Goal: Task Accomplishment & Management: Use online tool/utility

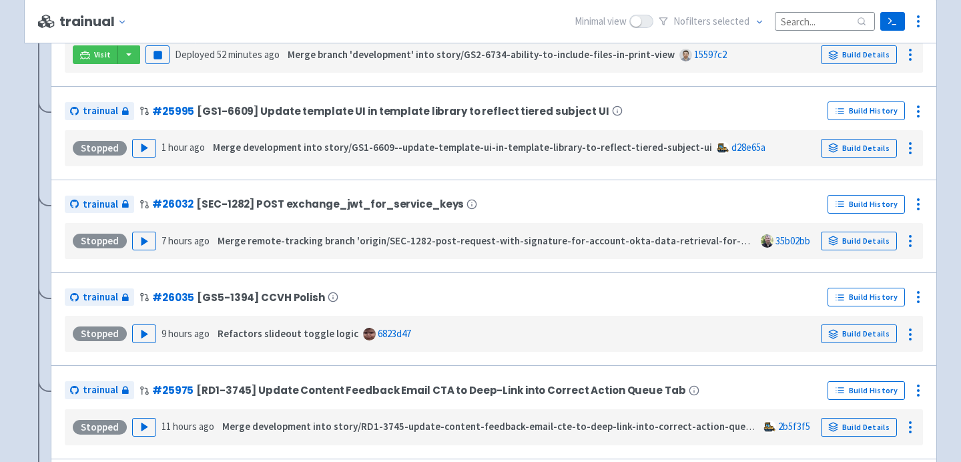
scroll to position [942, 0]
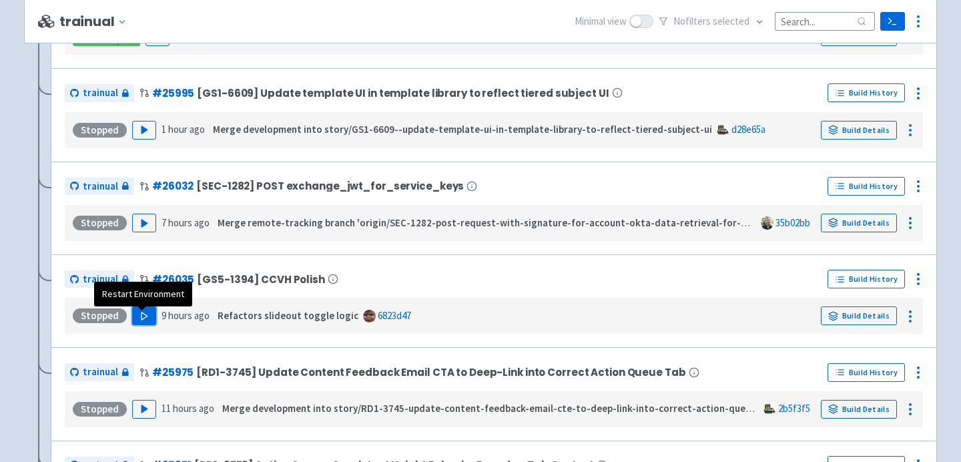
click at [142, 319] on polygon "button" at bounding box center [144, 315] width 6 height 7
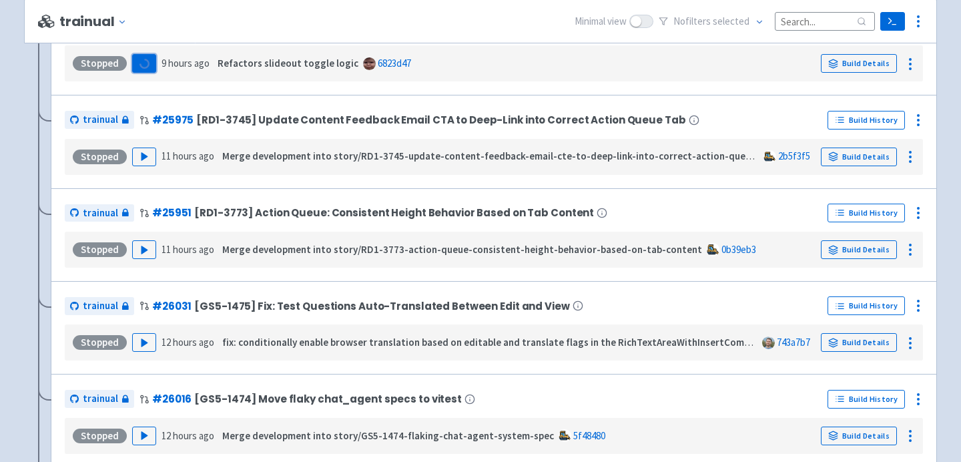
scroll to position [1196, 0]
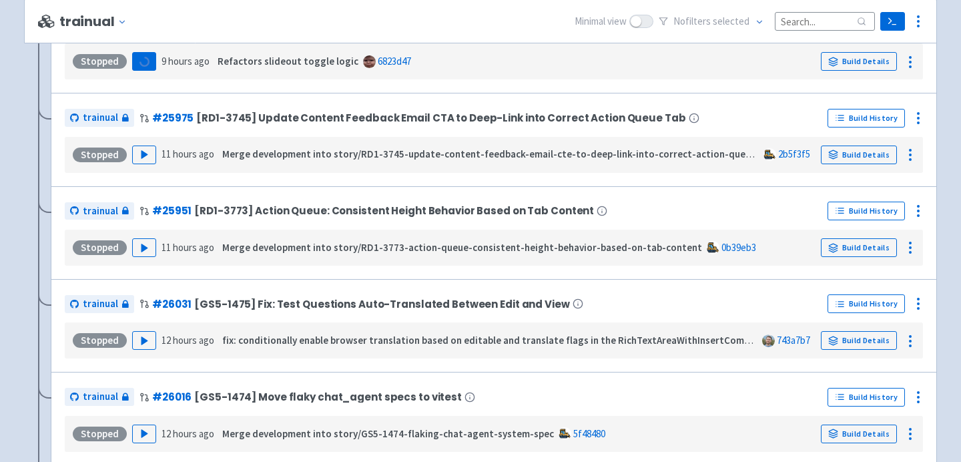
click at [129, 344] on div "Stopped Play 12 hours ago fix: conditionally enable browser translation based o…" at bounding box center [494, 340] width 848 height 25
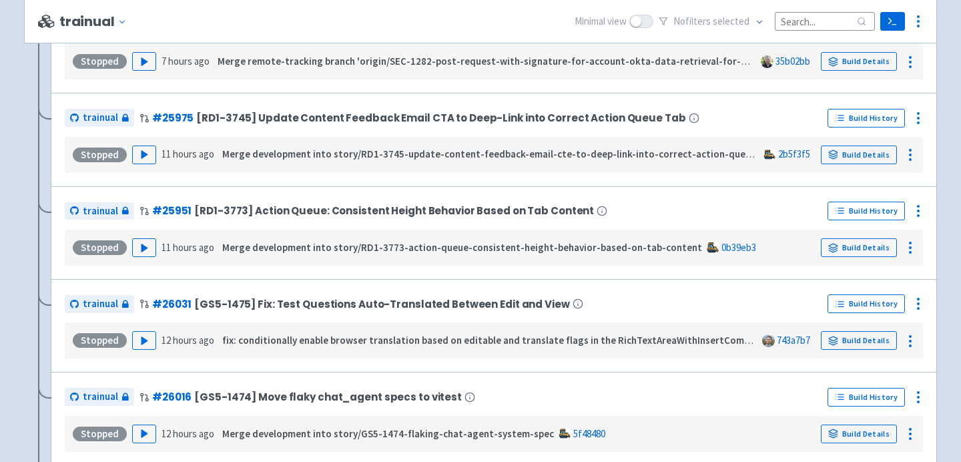
scroll to position [356, 0]
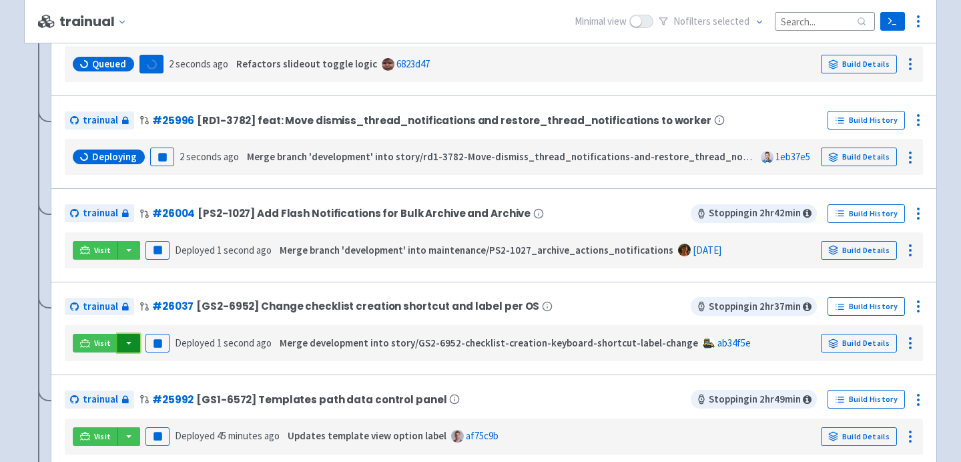
click at [135, 344] on button "button" at bounding box center [128, 343] width 23 height 19
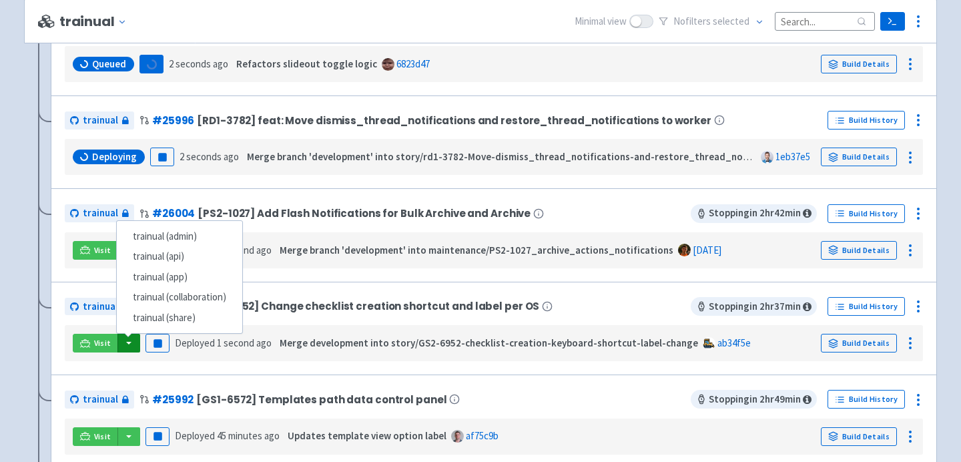
click at [163, 378] on div "trainual # 25992 [GS1-6572] Templates path data control panel Stopping in 2 hr …" at bounding box center [494, 420] width 886 height 93
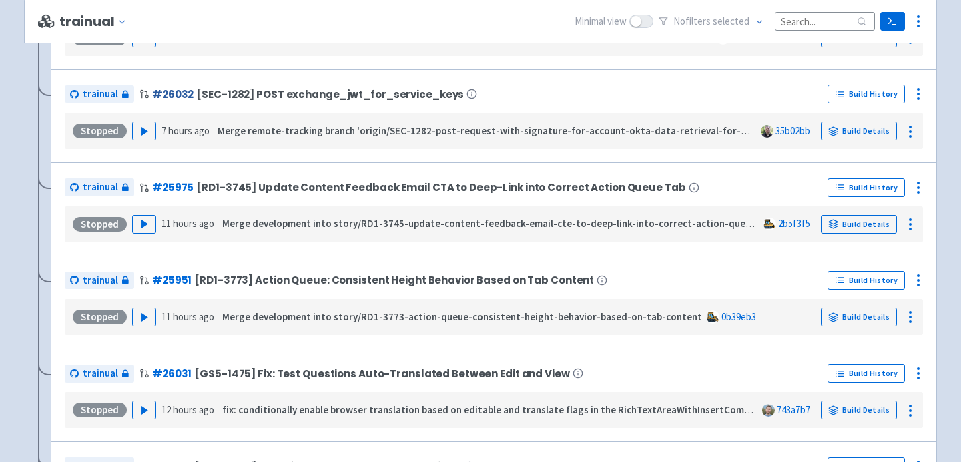
scroll to position [1240, 0]
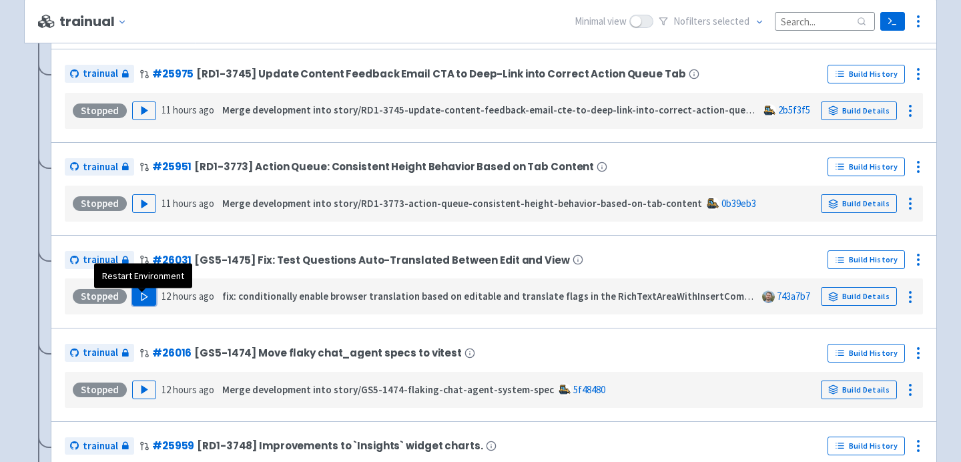
click at [146, 300] on icon "button" at bounding box center [144, 297] width 10 height 10
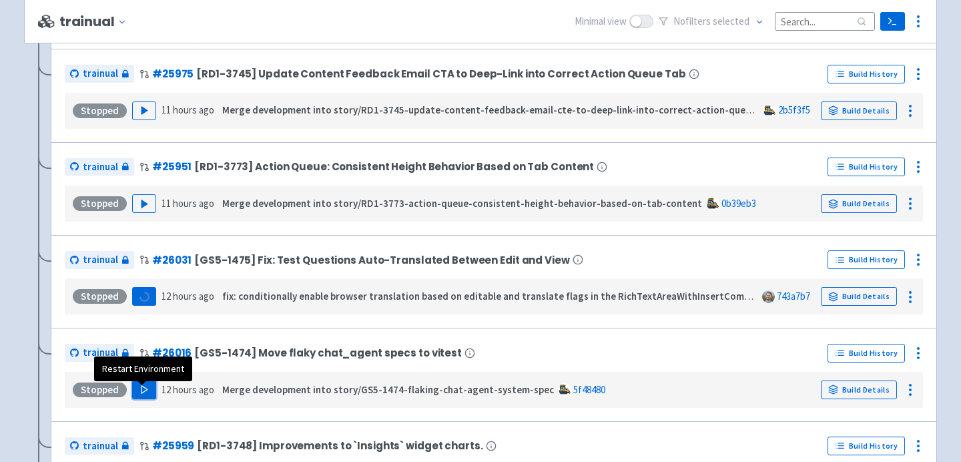
click at [143, 392] on icon "button" at bounding box center [144, 389] width 10 height 10
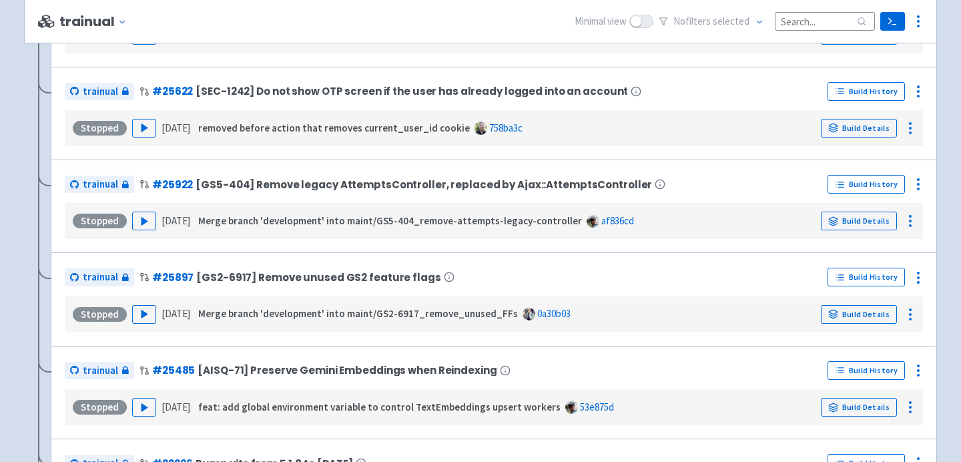
scroll to position [2064, 0]
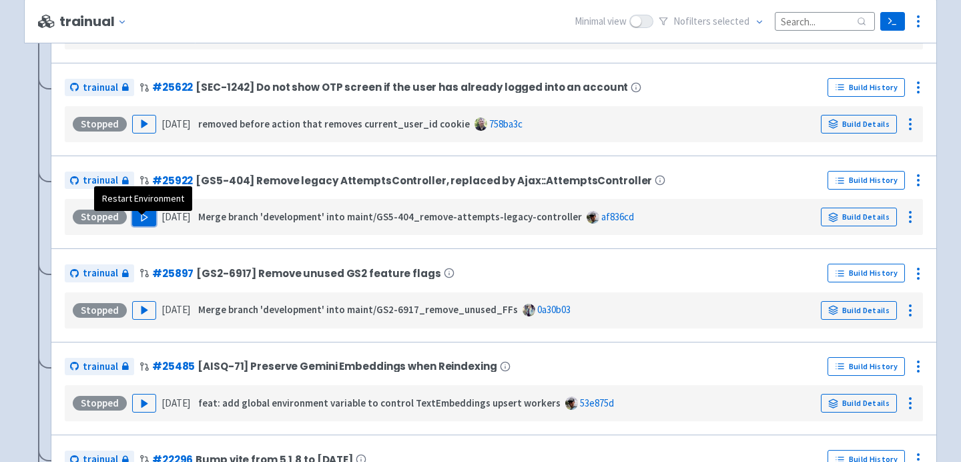
click at [141, 221] on polygon "button" at bounding box center [144, 217] width 6 height 7
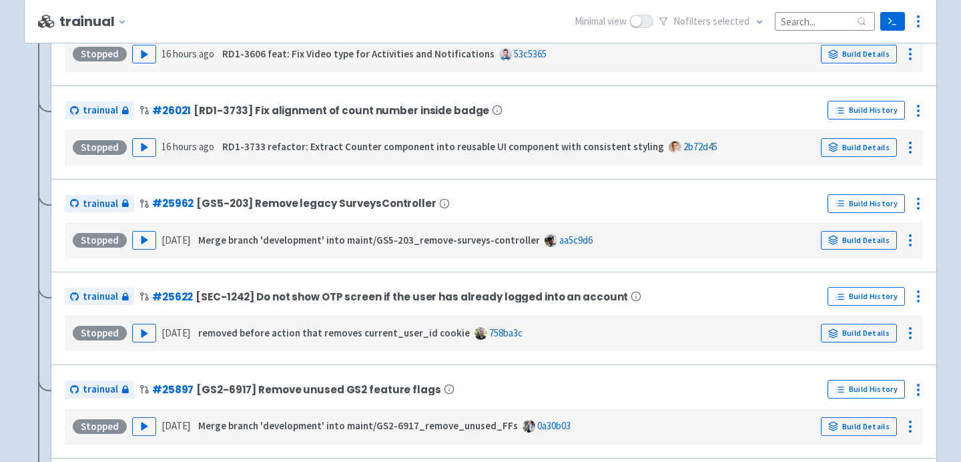
scroll to position [1948, 0]
click at [143, 243] on polygon "button" at bounding box center [144, 239] width 6 height 7
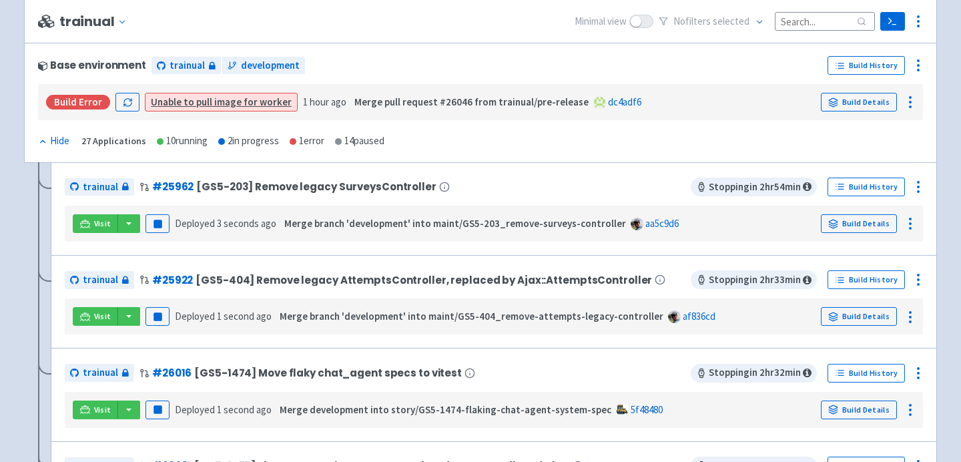
scroll to position [198, 0]
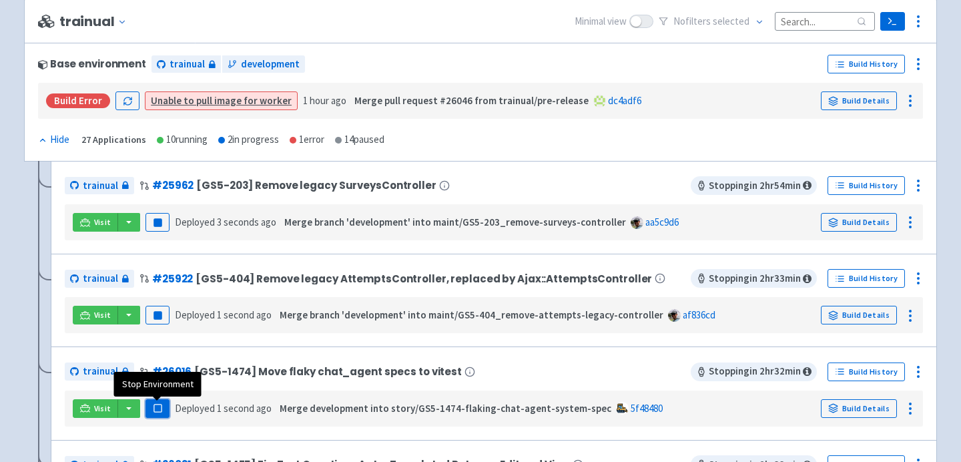
click at [160, 409] on rect "button" at bounding box center [157, 407] width 7 height 7
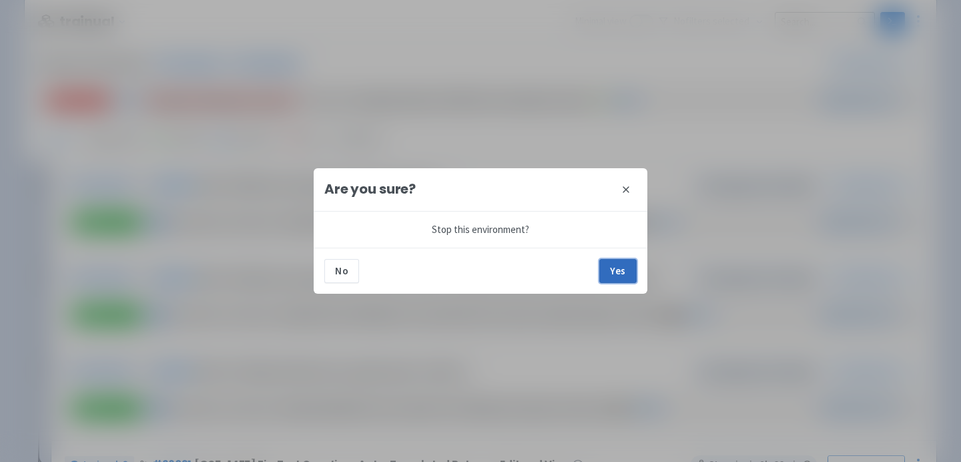
click at [617, 274] on button "Yes" at bounding box center [617, 271] width 37 height 24
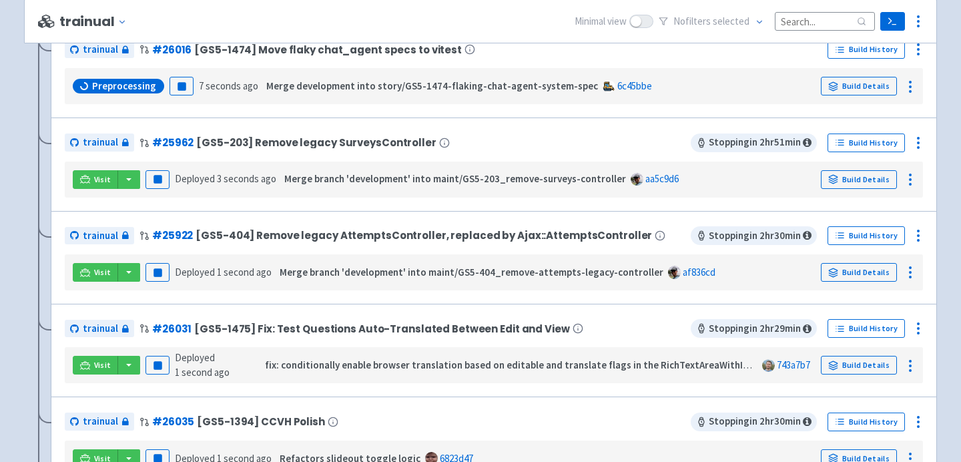
scroll to position [554, 0]
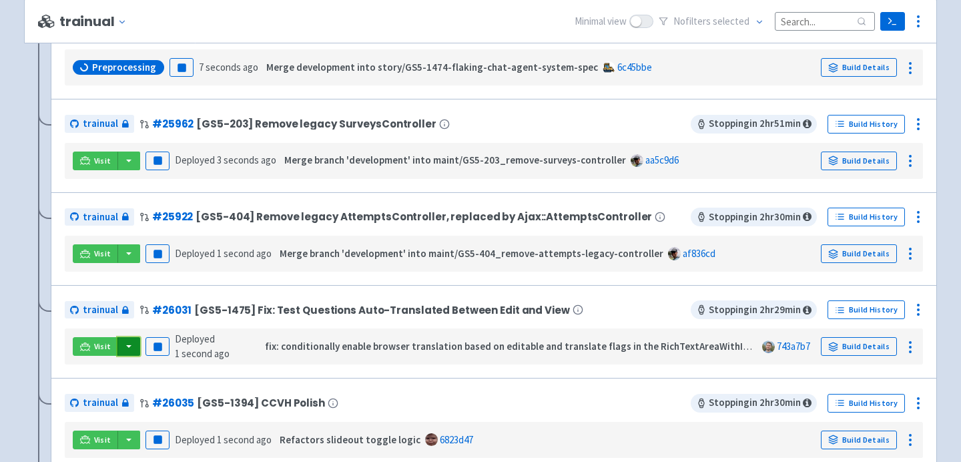
click at [123, 350] on button "button" at bounding box center [128, 346] width 23 height 19
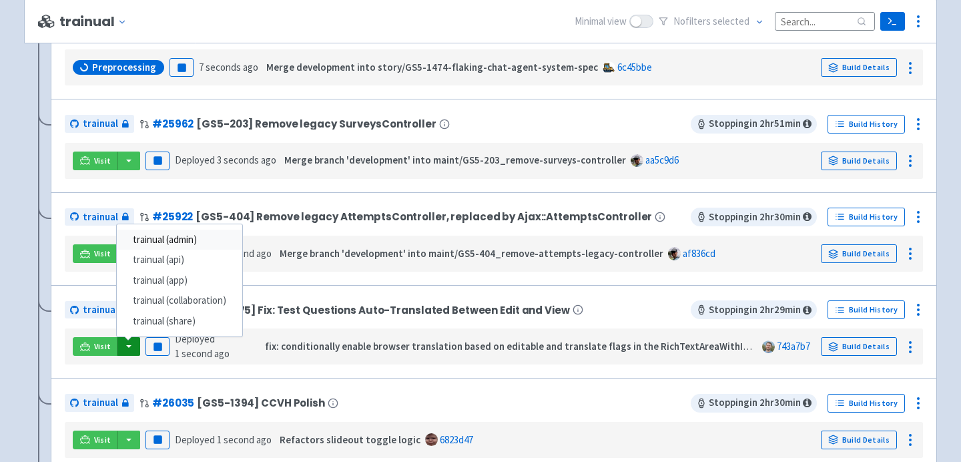
click at [191, 248] on link "trainual (admin)" at bounding box center [179, 240] width 125 height 21
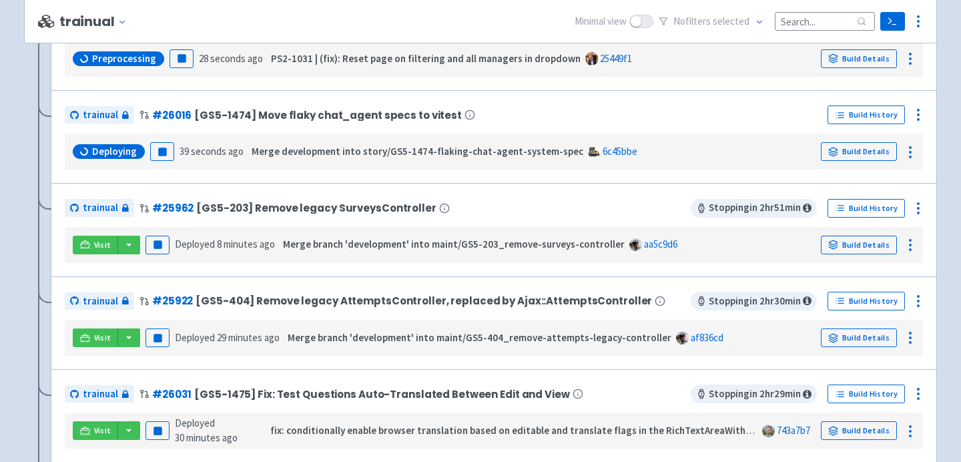
scroll to position [469, 0]
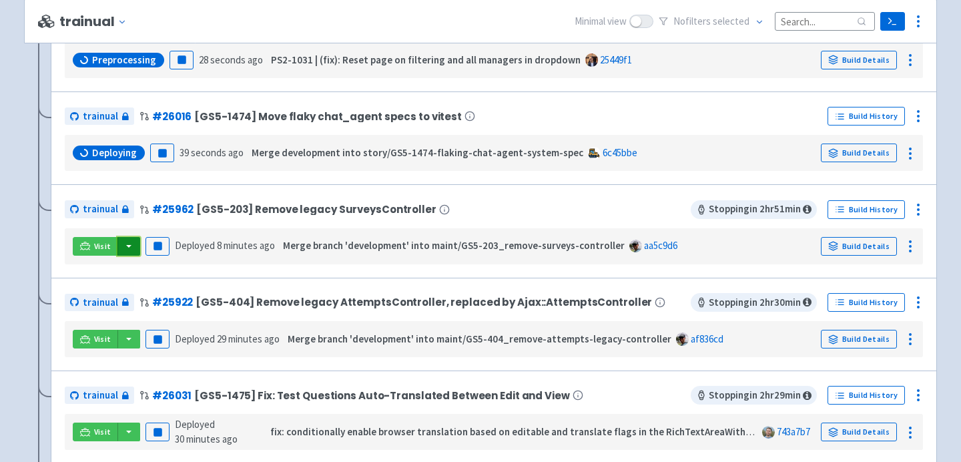
click at [132, 250] on button "button" at bounding box center [128, 246] width 23 height 19
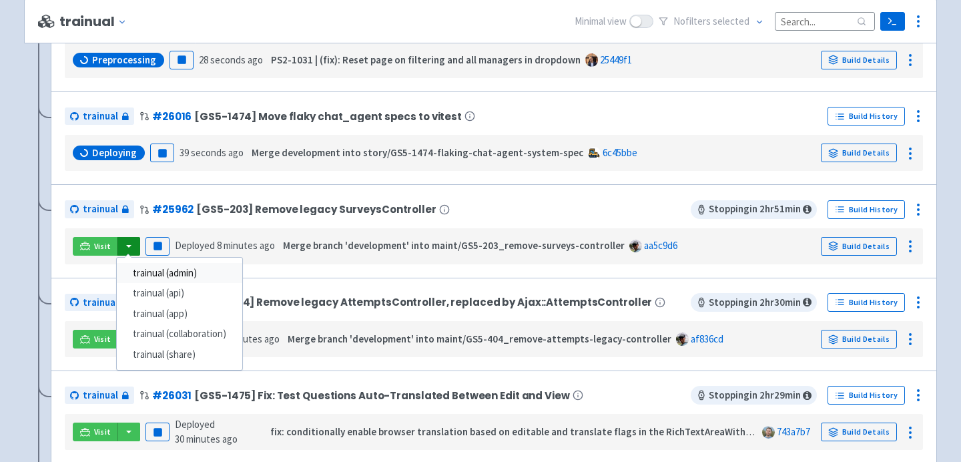
click at [146, 278] on link "trainual (admin)" at bounding box center [179, 273] width 125 height 21
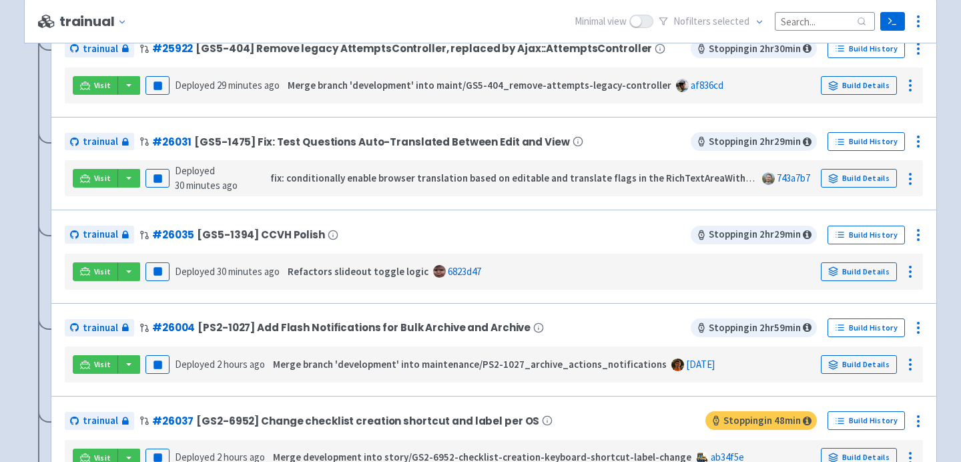
scroll to position [741, 0]
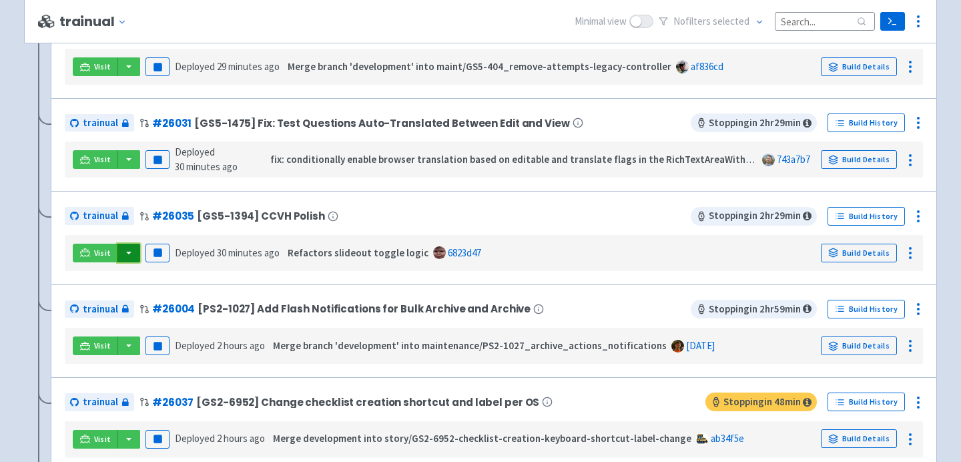
click at [125, 252] on button "button" at bounding box center [128, 253] width 23 height 19
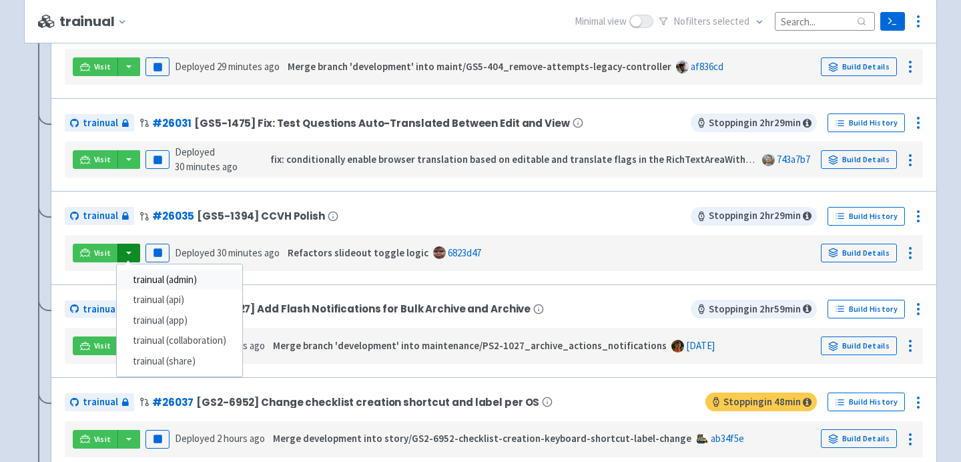
click at [188, 285] on link "trainual (admin)" at bounding box center [179, 280] width 125 height 21
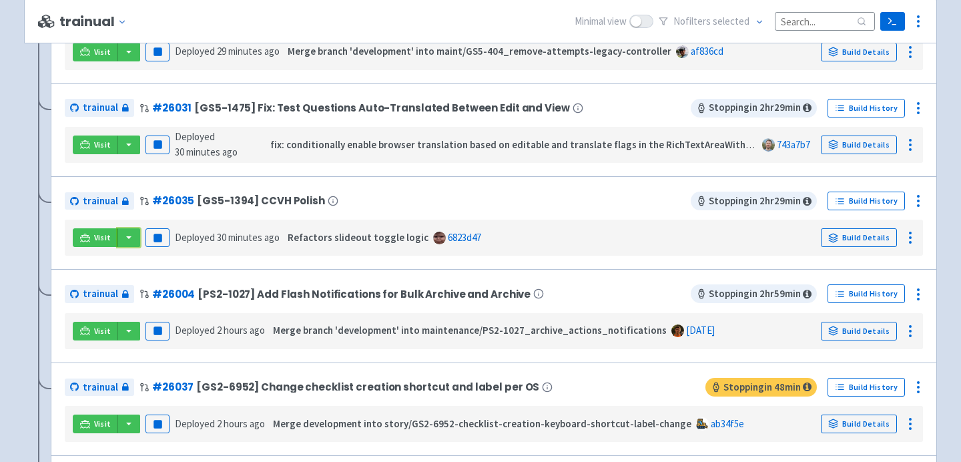
scroll to position [726, 0]
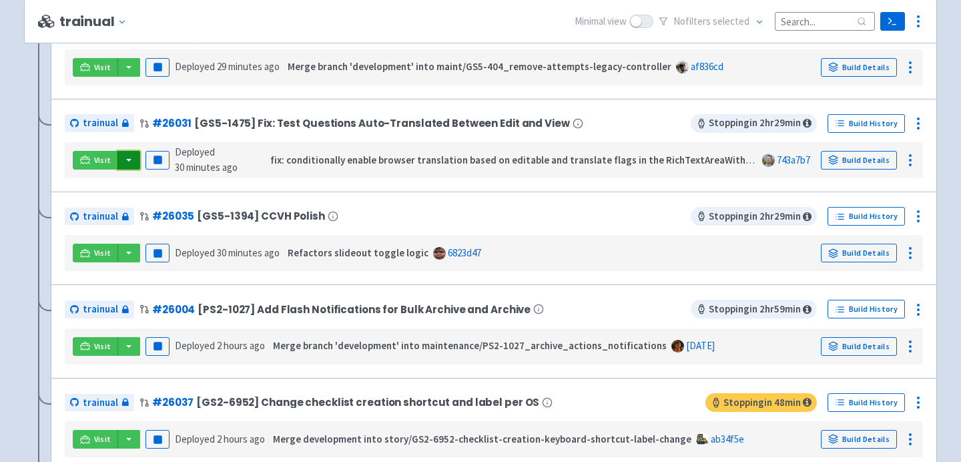
click at [127, 165] on button "button" at bounding box center [128, 160] width 23 height 19
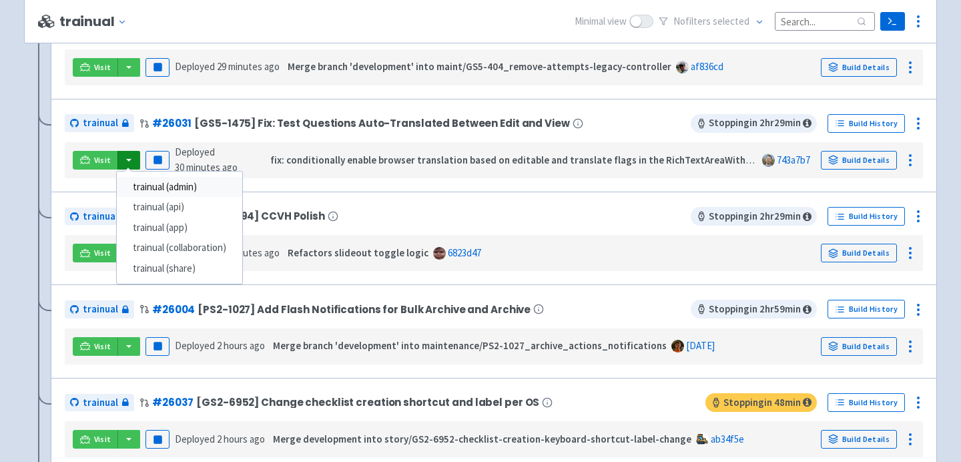
click at [141, 192] on link "trainual (admin)" at bounding box center [179, 187] width 125 height 21
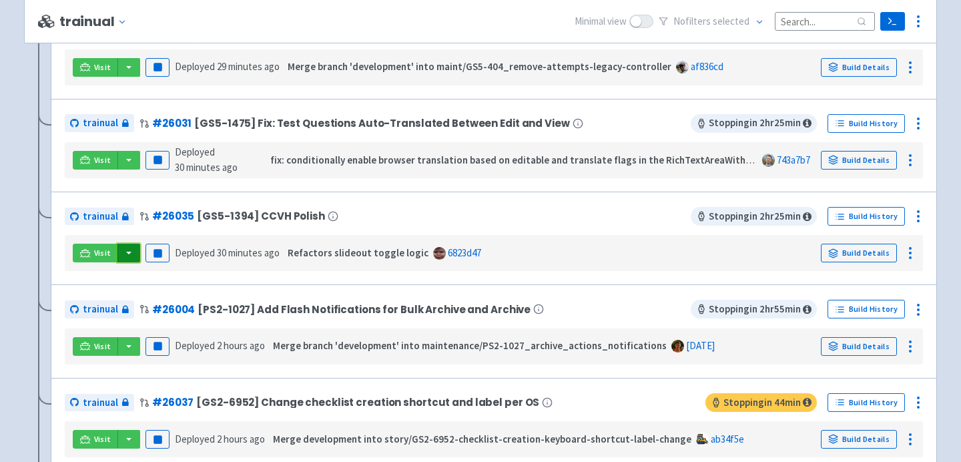
click at [129, 255] on button "button" at bounding box center [128, 253] width 23 height 19
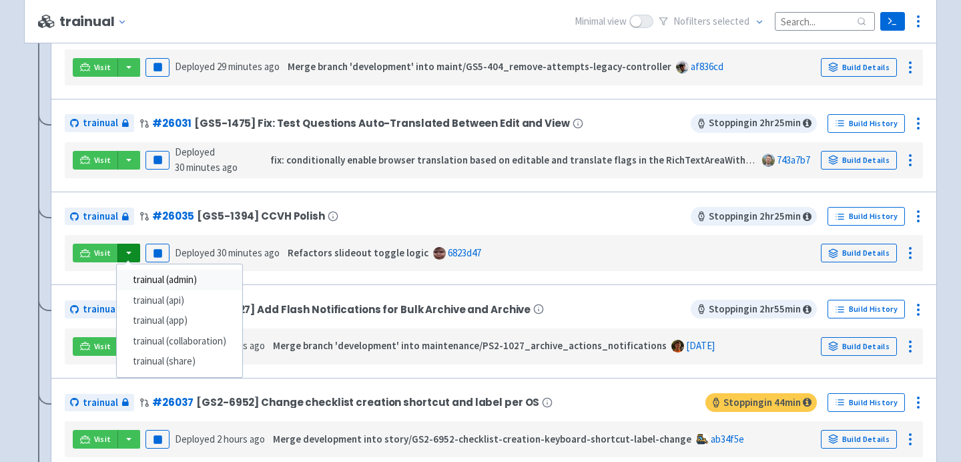
click at [150, 282] on link "trainual (admin)" at bounding box center [179, 280] width 125 height 21
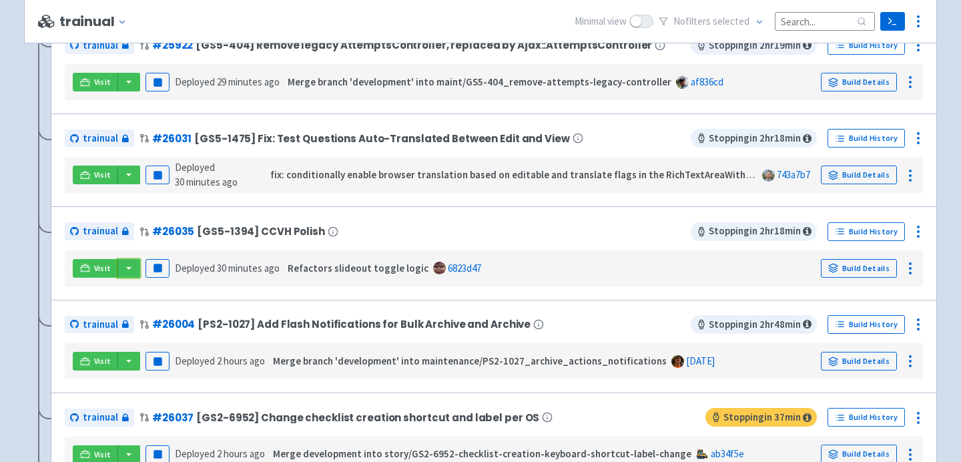
scroll to position [741, 0]
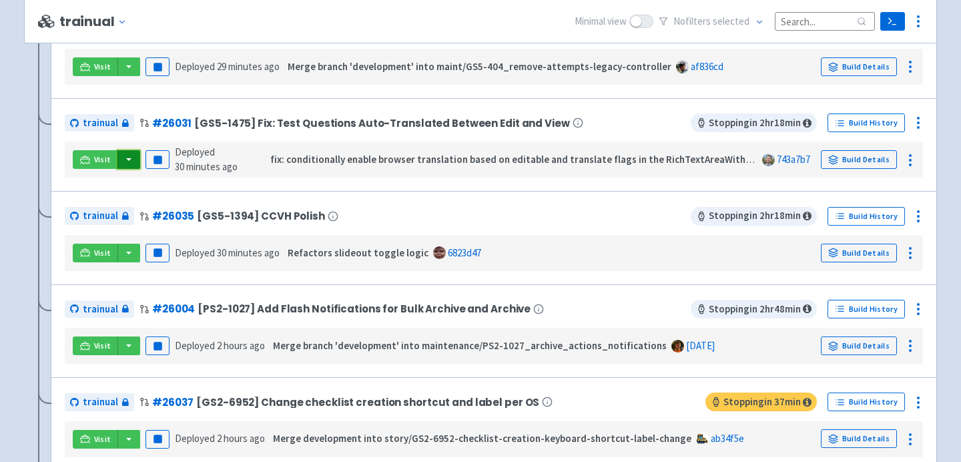
click at [126, 169] on button "button" at bounding box center [128, 159] width 23 height 19
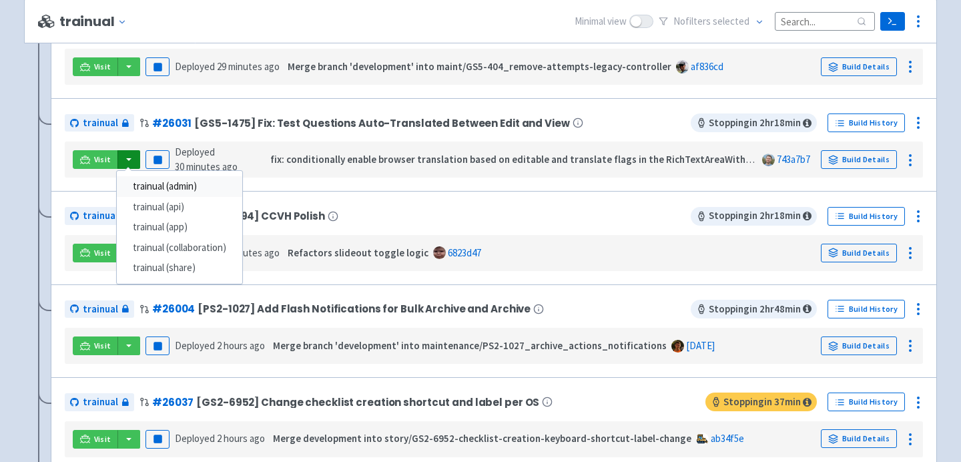
click at [133, 195] on link "trainual (admin)" at bounding box center [179, 186] width 125 height 21
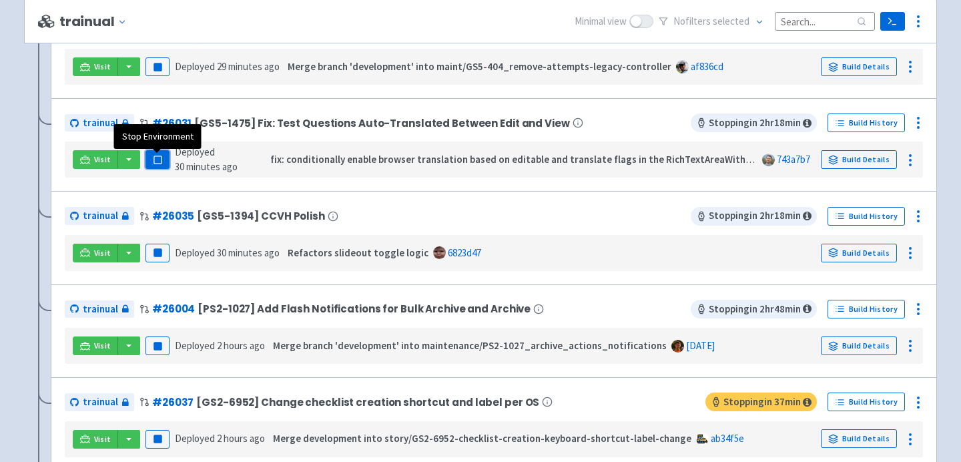
click at [160, 161] on rect "button" at bounding box center [157, 159] width 7 height 7
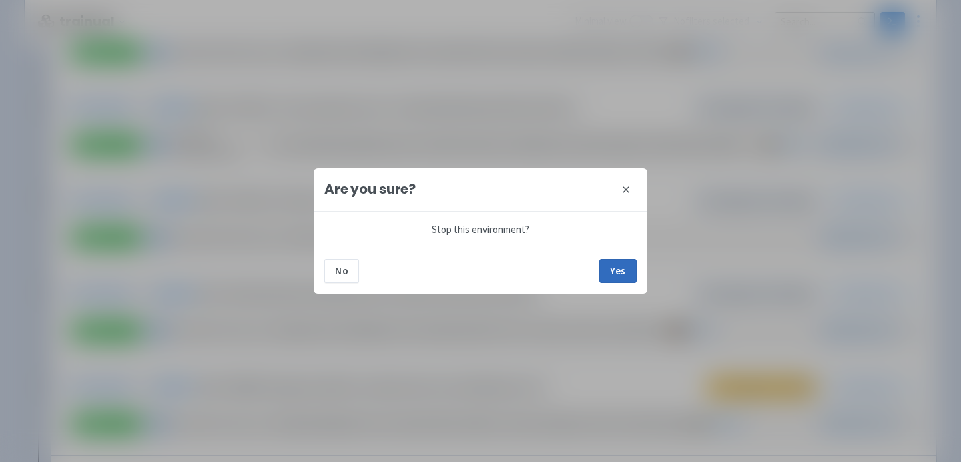
scroll to position [726, 0]
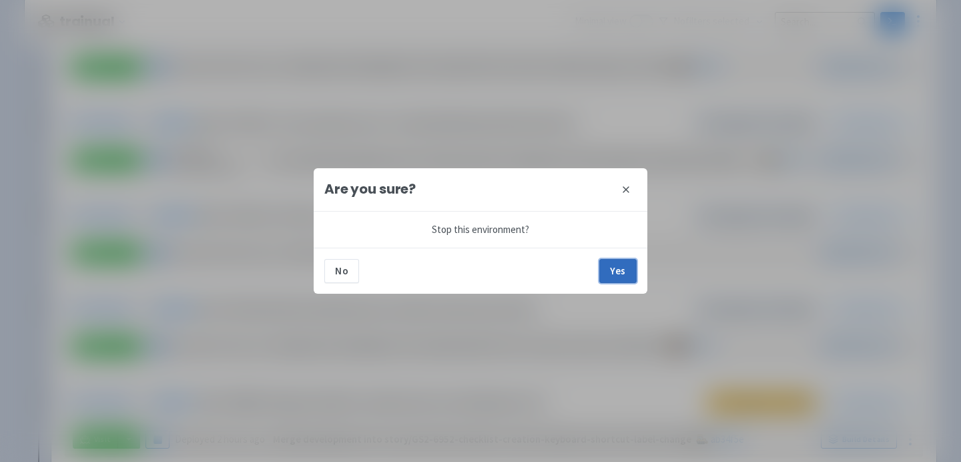
click at [605, 268] on button "Yes" at bounding box center [617, 271] width 37 height 24
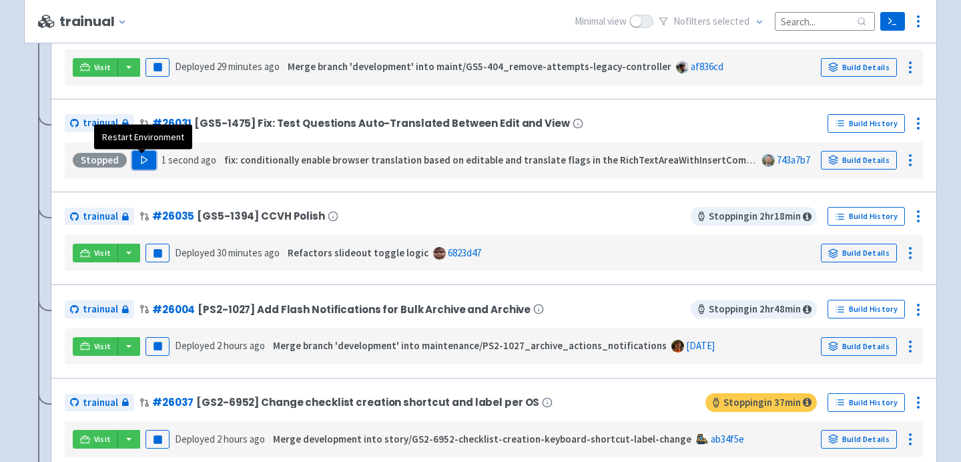
click at [138, 156] on button "Play" at bounding box center [144, 160] width 24 height 19
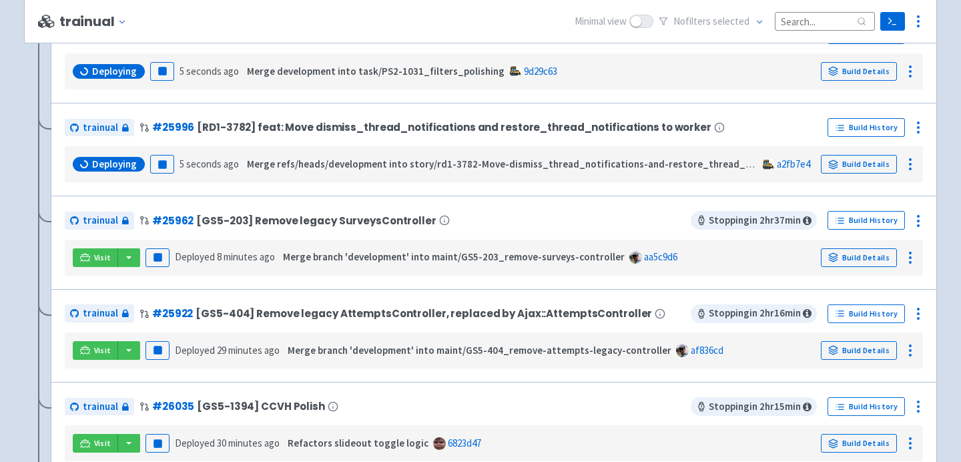
scroll to position [545, 0]
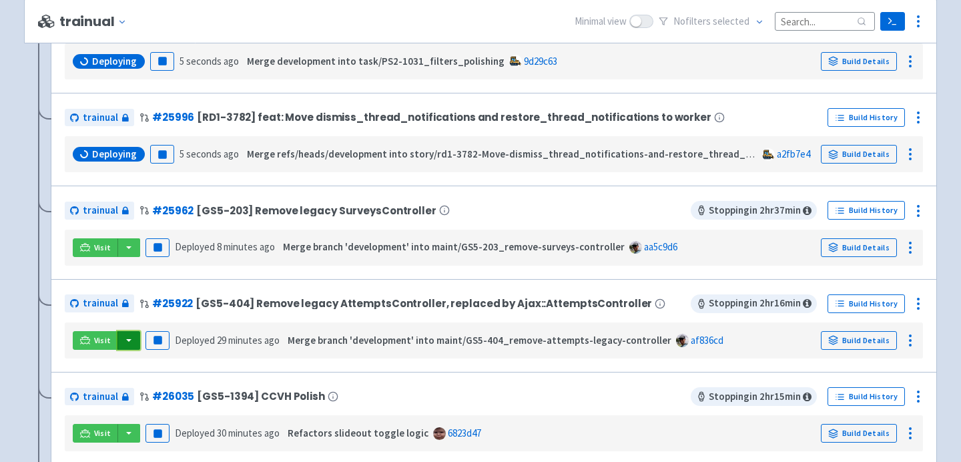
click at [125, 342] on button "button" at bounding box center [128, 340] width 23 height 19
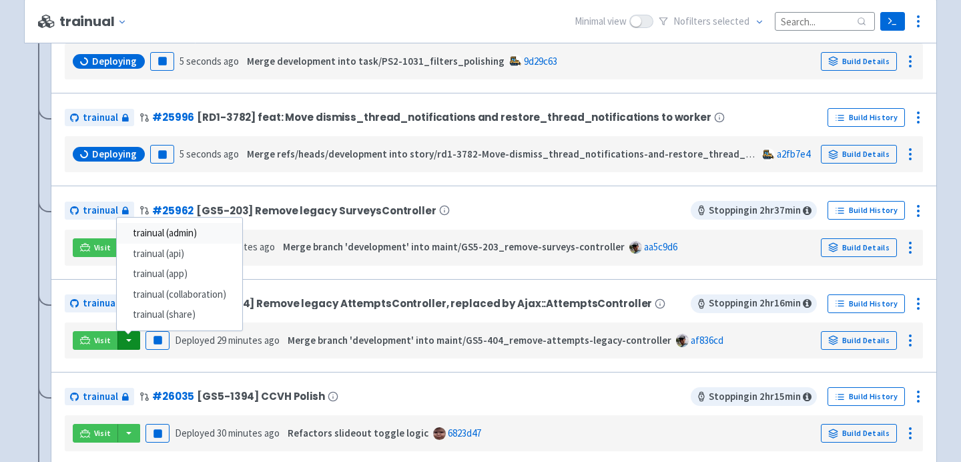
click at [172, 236] on link "trainual (admin)" at bounding box center [179, 233] width 125 height 21
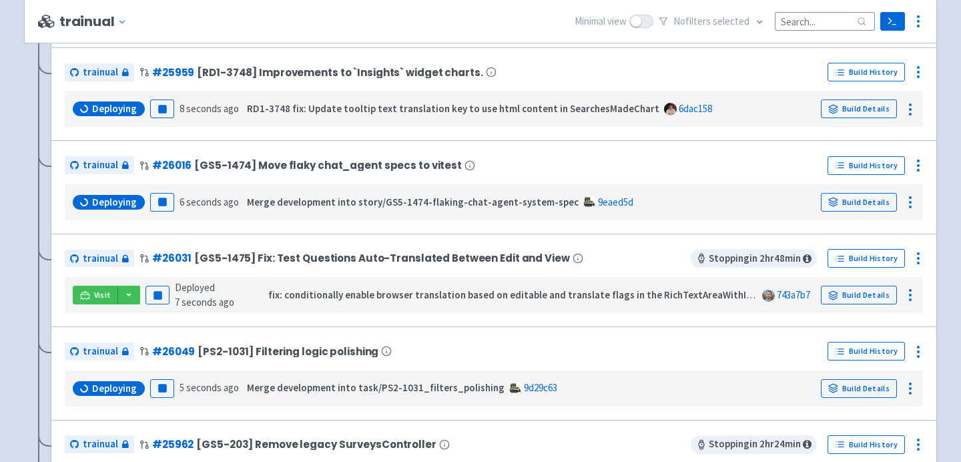
scroll to position [408, 0]
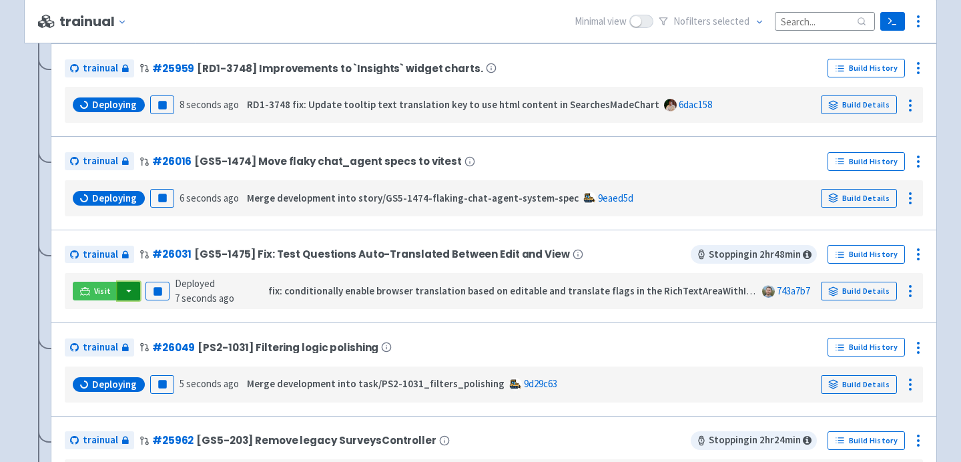
click at [127, 295] on button "button" at bounding box center [128, 291] width 23 height 19
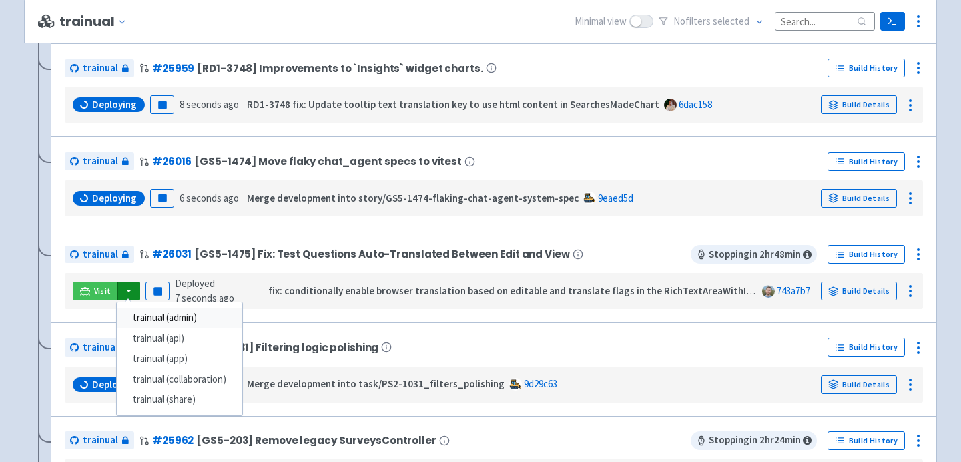
click at [170, 315] on link "trainual (admin)" at bounding box center [179, 318] width 125 height 21
